Goal: Task Accomplishment & Management: Complete application form

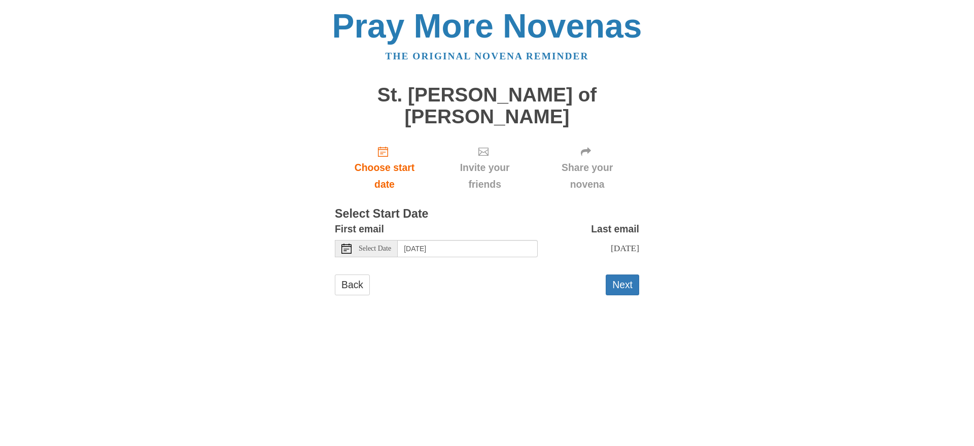
click at [342, 244] on use at bounding box center [347, 249] width 10 height 10
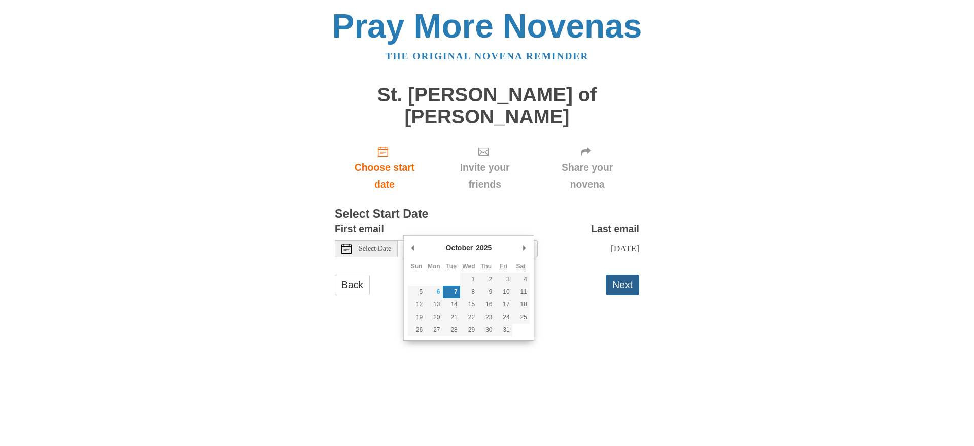
click at [620, 275] on button "Next" at bounding box center [622, 285] width 33 height 21
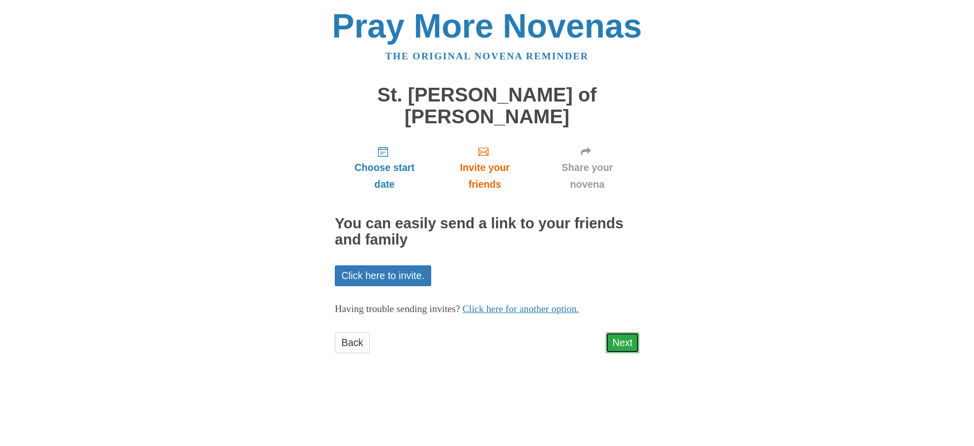
click at [622, 332] on link "Next" at bounding box center [622, 342] width 33 height 21
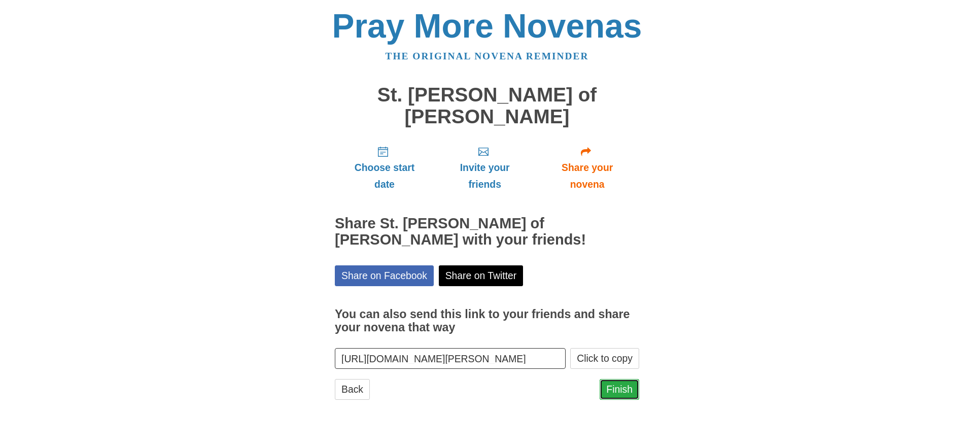
click at [629, 379] on link "Finish" at bounding box center [620, 389] width 40 height 21
